Goal: Navigation & Orientation: Find specific page/section

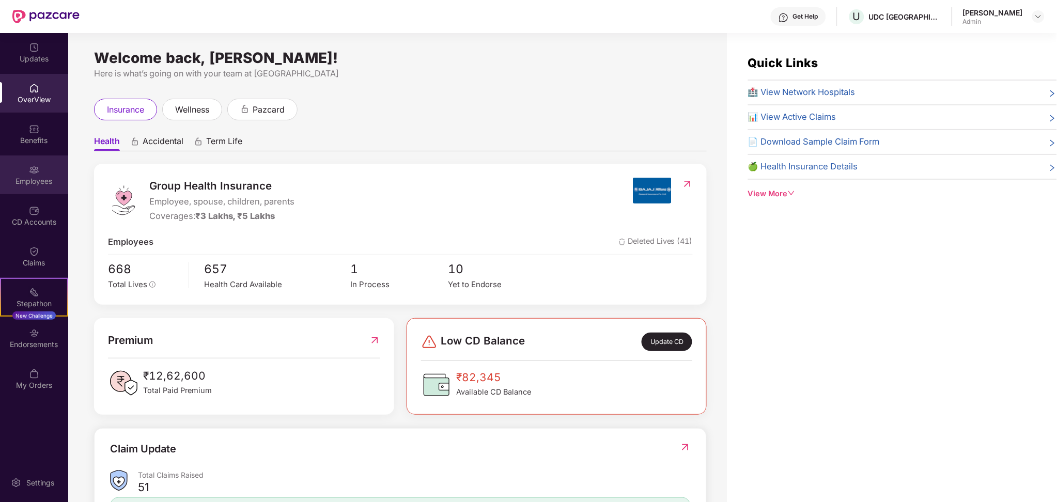
click at [25, 175] on div "Employees" at bounding box center [34, 175] width 68 height 39
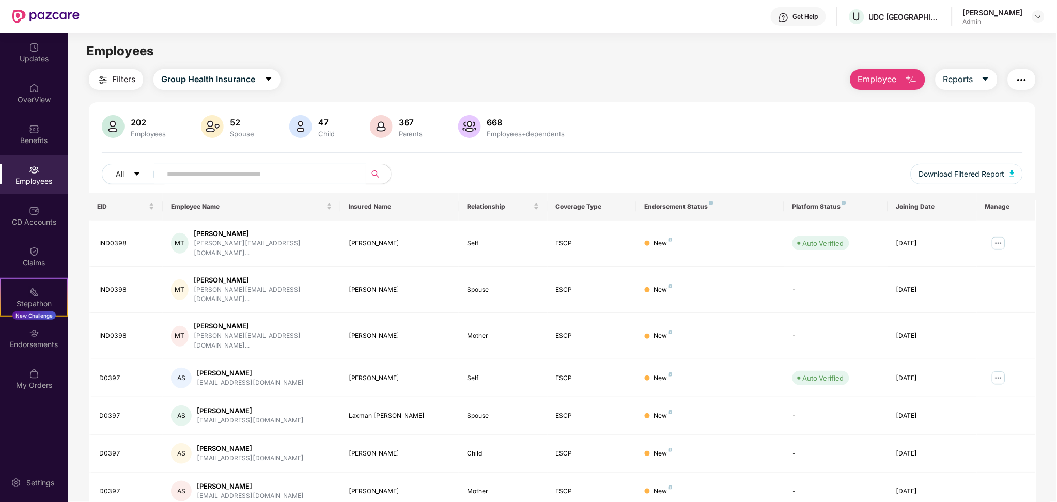
click at [1045, 259] on div "Filters Group Health Insurance Employee Reports 202 Employees 52 Spouse 47 Chil…" at bounding box center [562, 365] width 989 height 592
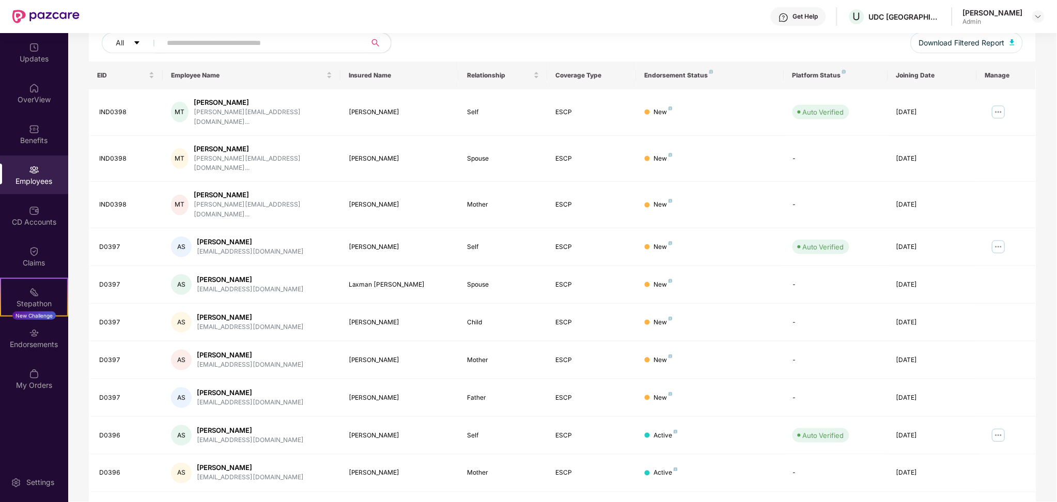
scroll to position [133, 0]
click at [921, 501] on link "2" at bounding box center [924, 509] width 17 height 16
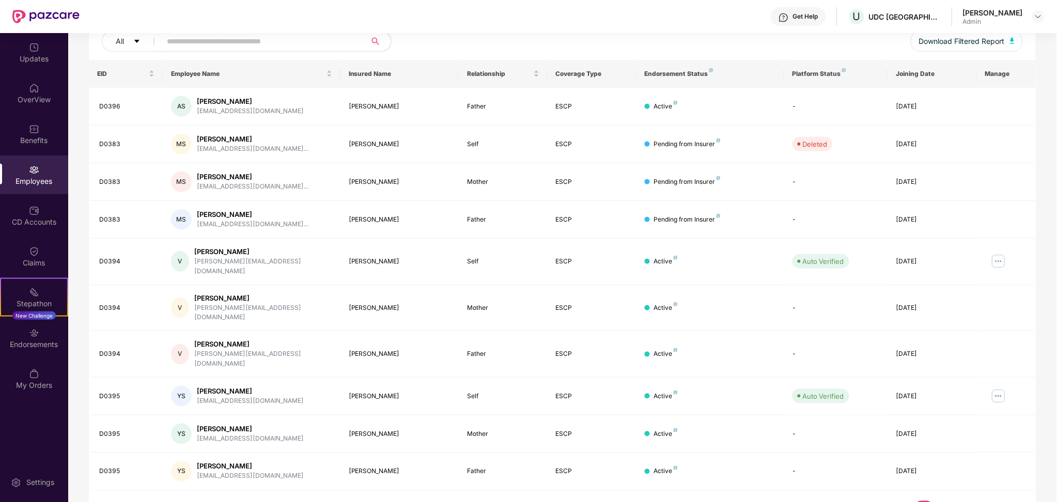
click at [904, 501] on link "1" at bounding box center [908, 509] width 17 height 16
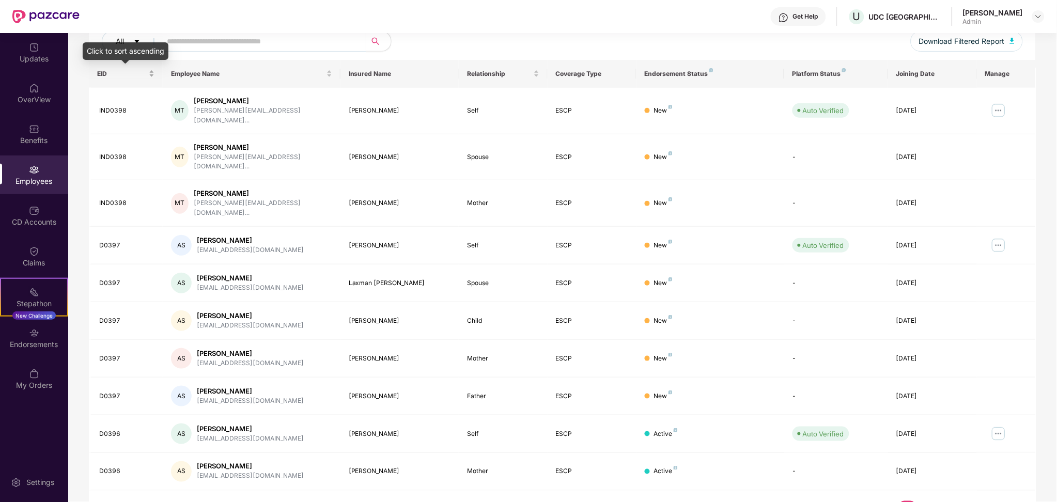
click at [151, 75] on div "EID" at bounding box center [125, 74] width 57 height 10
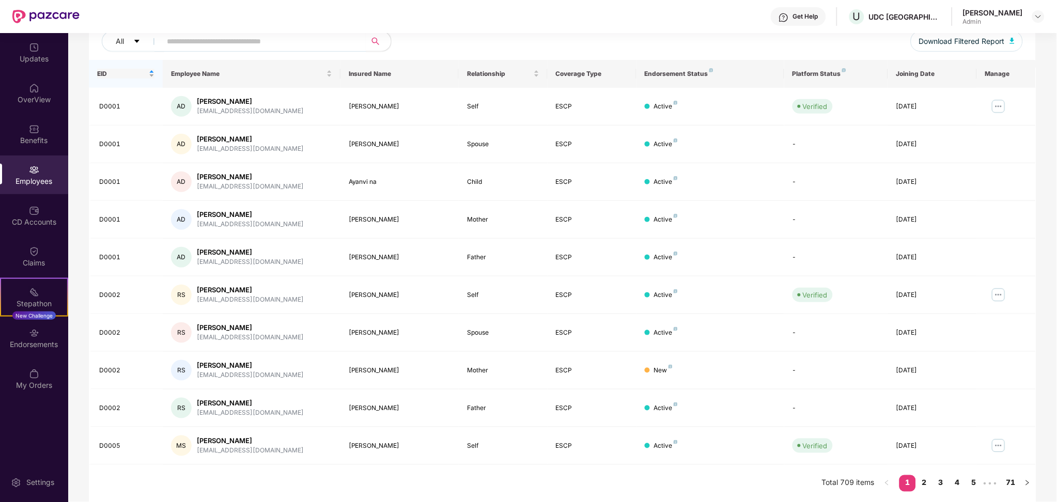
click at [151, 75] on div "EID" at bounding box center [125, 74] width 57 height 10
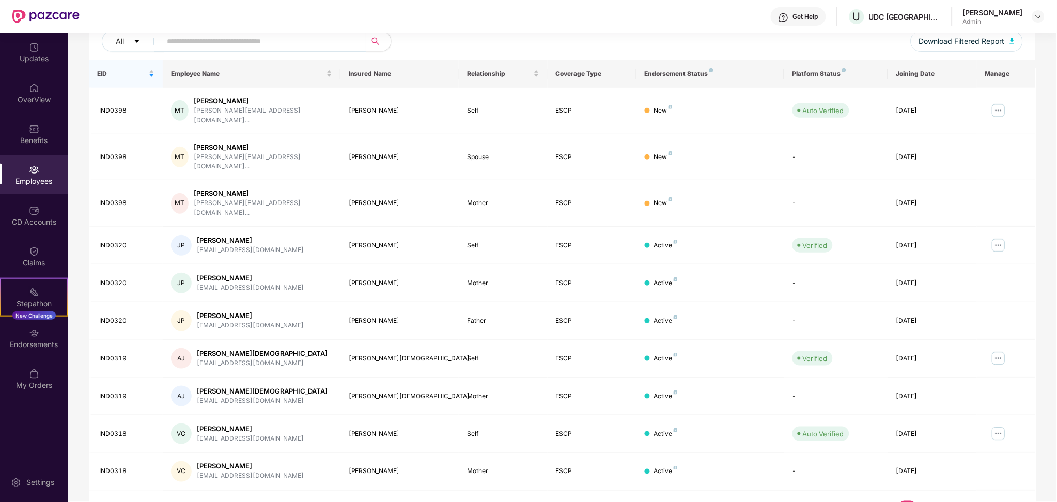
click at [921, 501] on link "2" at bounding box center [924, 509] width 17 height 16
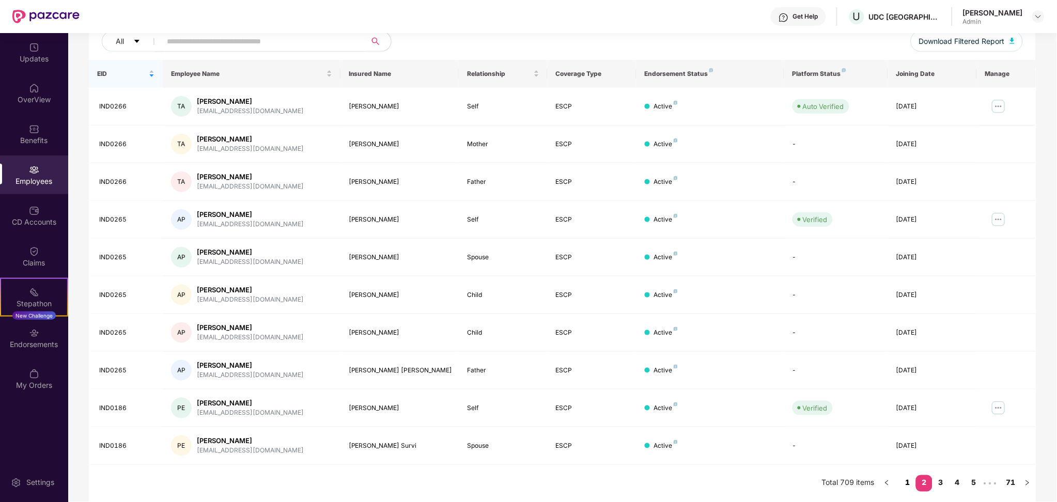
click at [911, 484] on link "1" at bounding box center [908, 483] width 17 height 16
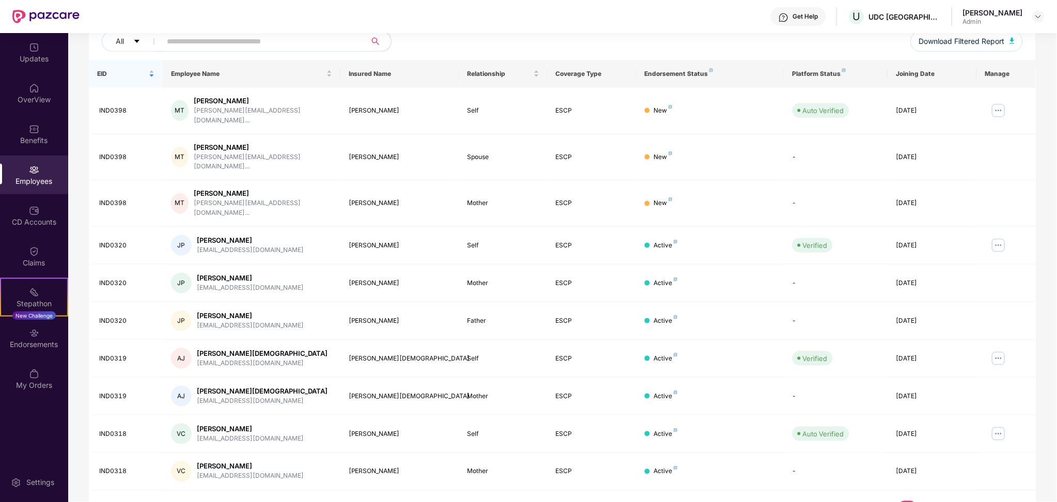
click at [922, 501] on link "2" at bounding box center [924, 509] width 17 height 16
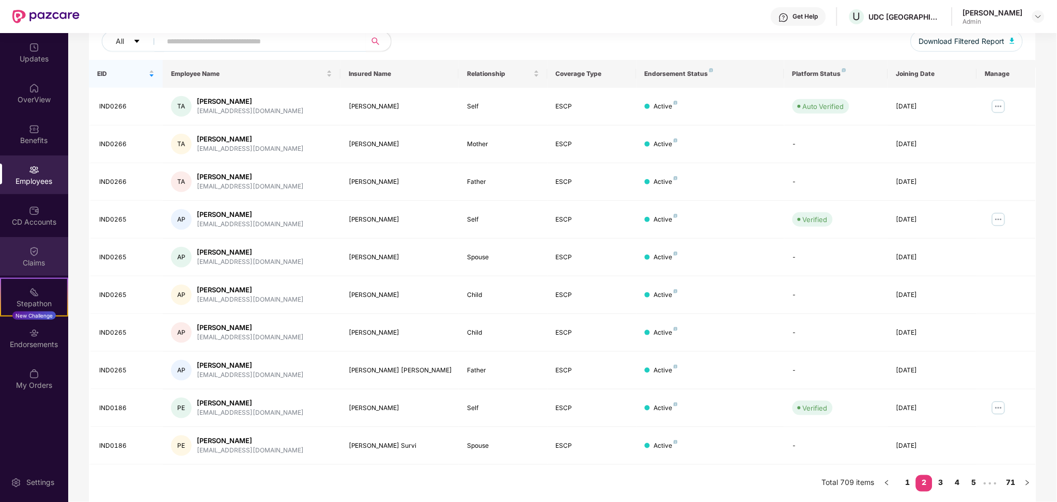
click at [41, 261] on div "Claims" at bounding box center [34, 262] width 68 height 10
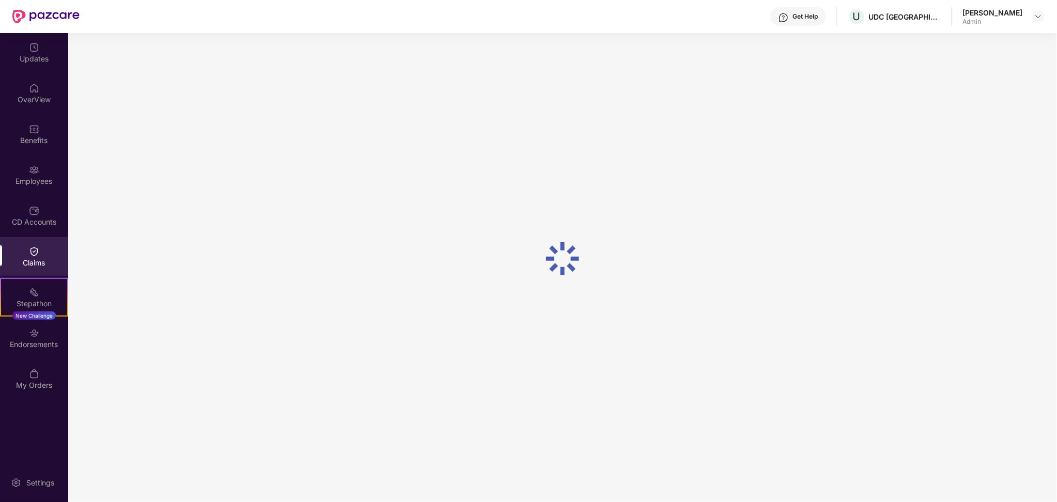
scroll to position [0, 0]
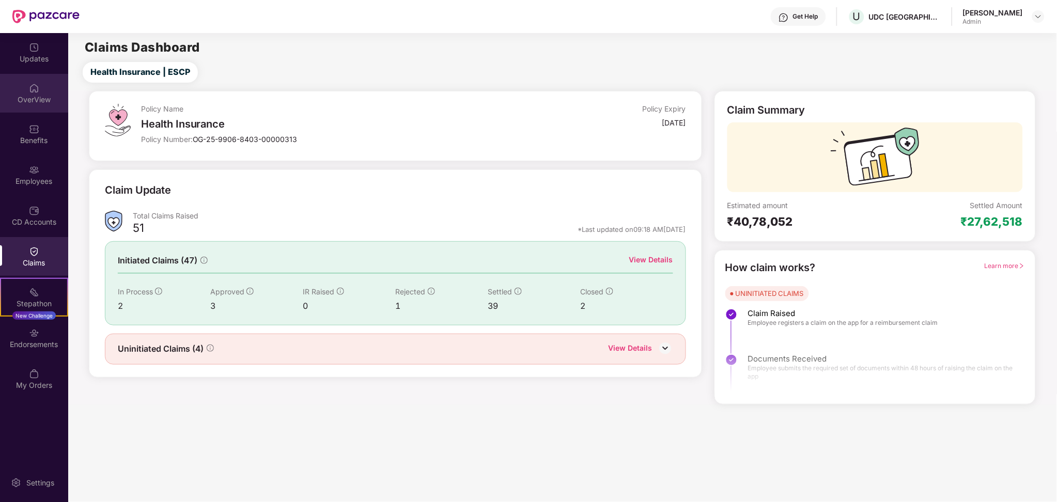
click at [24, 97] on div "OverView" at bounding box center [34, 100] width 68 height 10
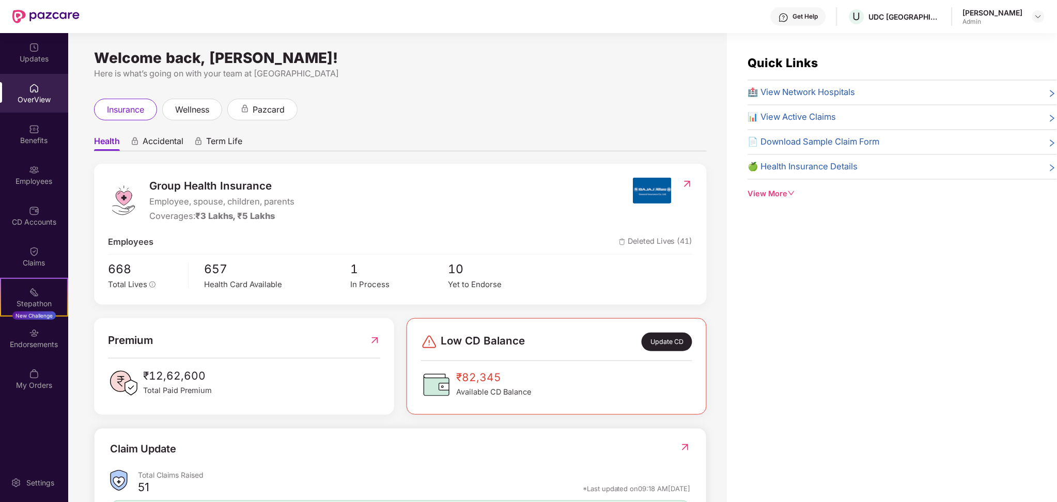
click at [794, 193] on icon "down" at bounding box center [792, 193] width 6 height 4
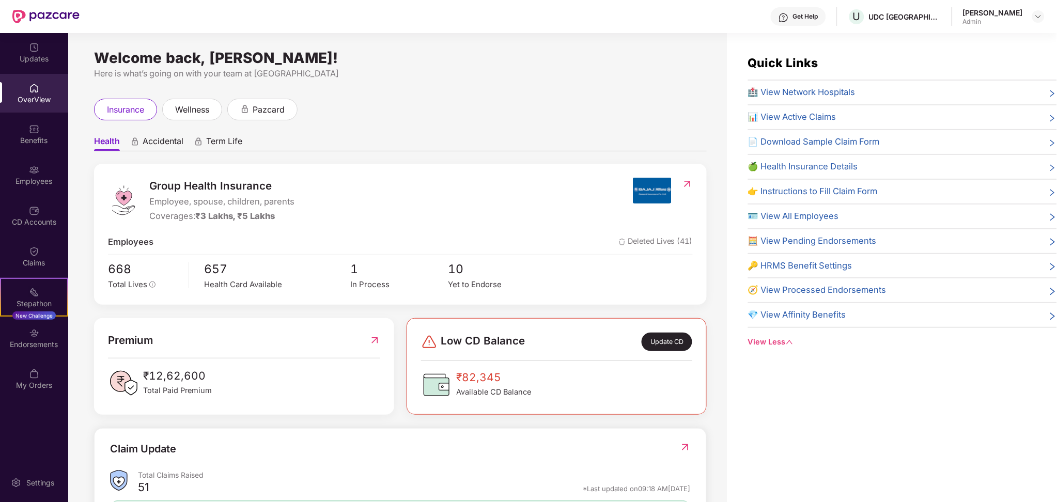
click at [803, 242] on span "🧮 View Pending Endorsements" at bounding box center [812, 241] width 129 height 13
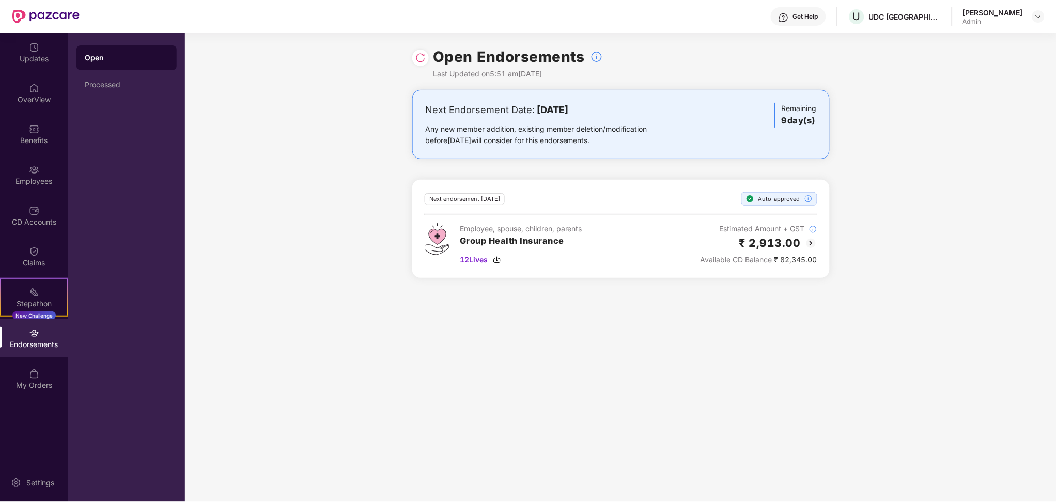
click at [811, 247] on img at bounding box center [811, 243] width 12 height 12
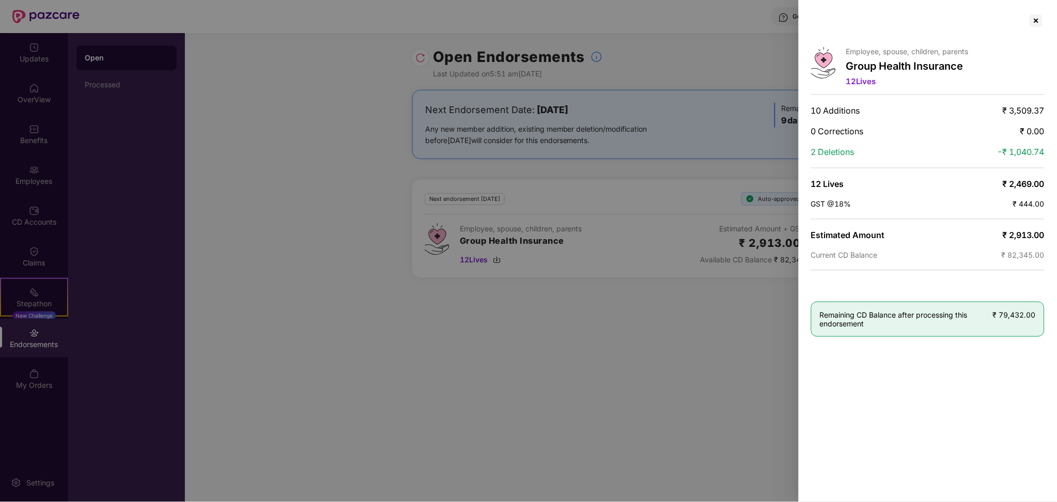
click at [638, 322] on div at bounding box center [528, 251] width 1057 height 502
click at [162, 190] on div at bounding box center [528, 251] width 1057 height 502
click at [25, 165] on div at bounding box center [528, 251] width 1057 height 502
click at [1038, 21] on div at bounding box center [1036, 20] width 17 height 17
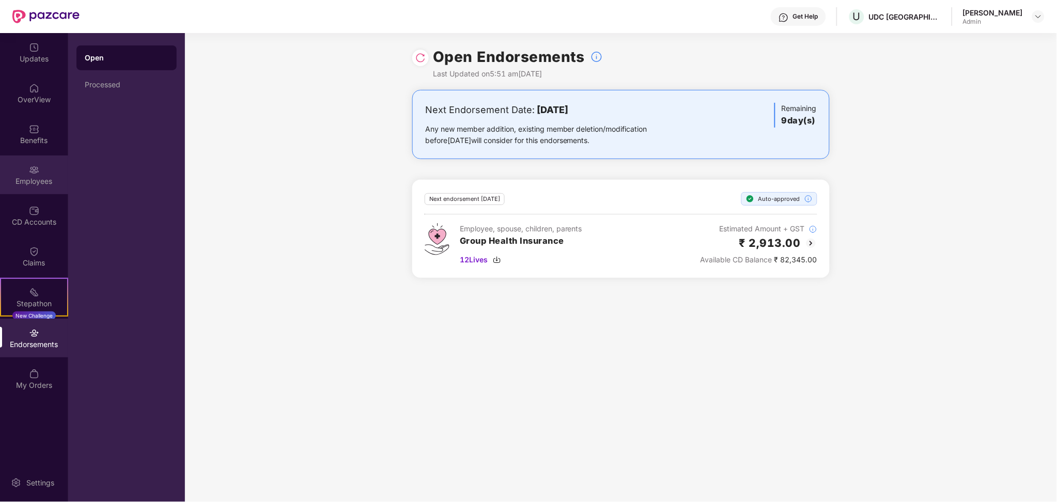
click at [32, 165] on img at bounding box center [34, 170] width 10 height 10
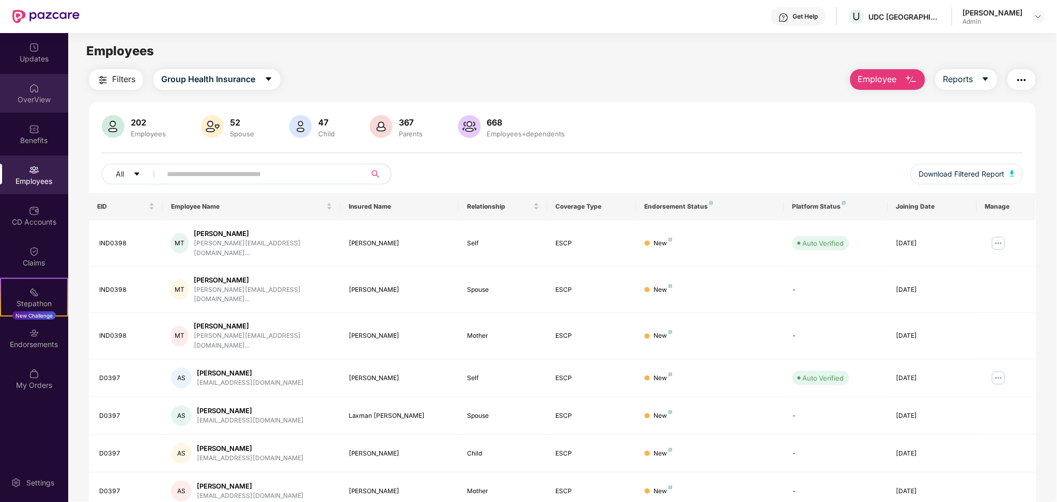
click at [35, 102] on div "OverView" at bounding box center [34, 100] width 68 height 10
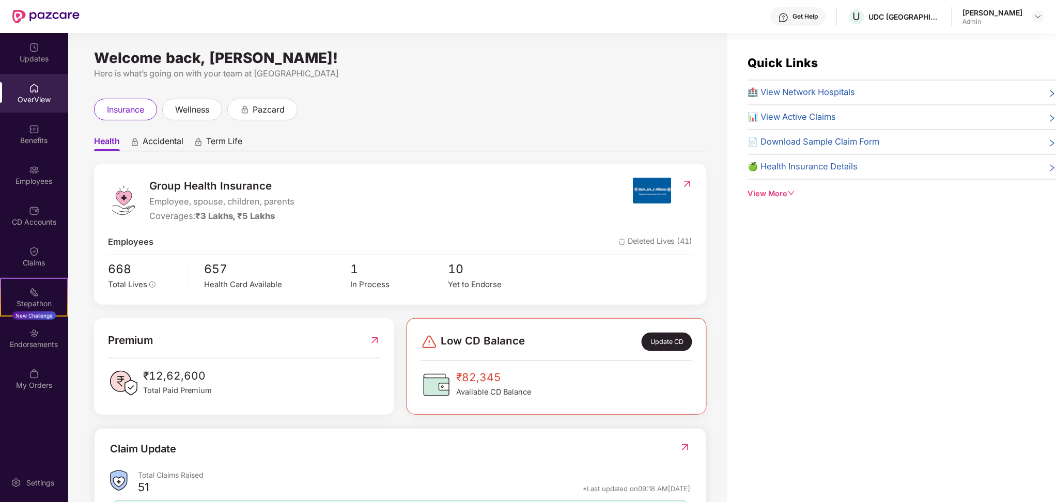
click at [690, 187] on img at bounding box center [687, 184] width 11 height 10
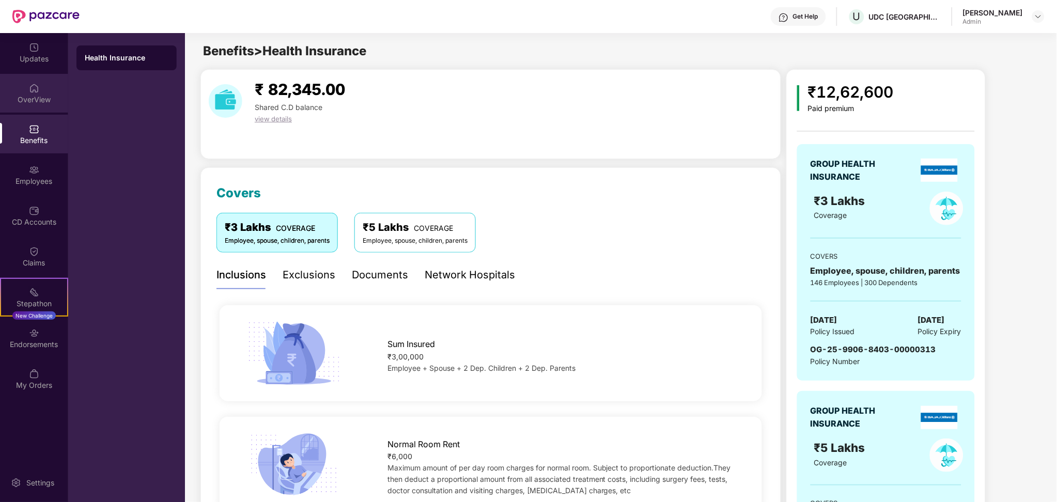
click at [30, 97] on div "OverView" at bounding box center [34, 100] width 68 height 10
